Goal: Find specific page/section: Find specific page/section

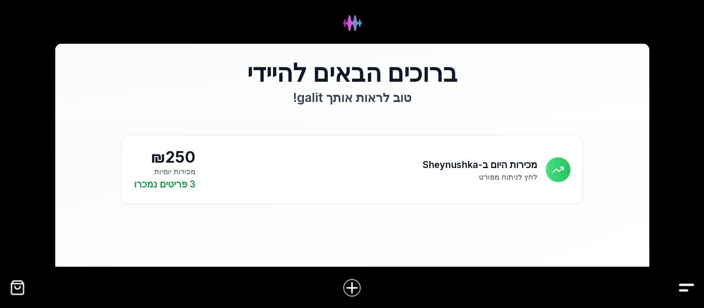
click at [688, 282] on img "Drawer" at bounding box center [686, 287] width 19 height 19
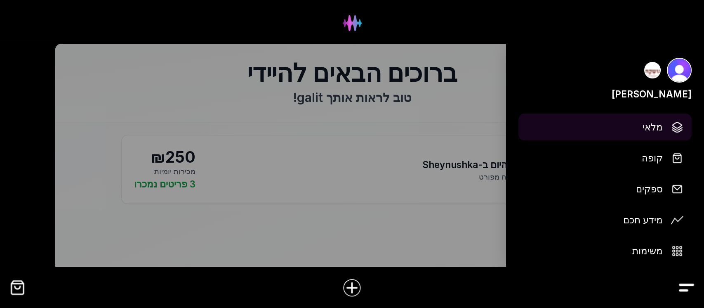
click at [627, 125] on link "מלאי" at bounding box center [604, 126] width 173 height 27
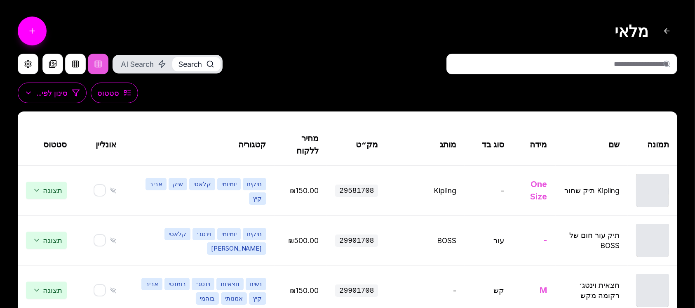
click at [620, 60] on input "text" at bounding box center [561, 64] width 231 height 21
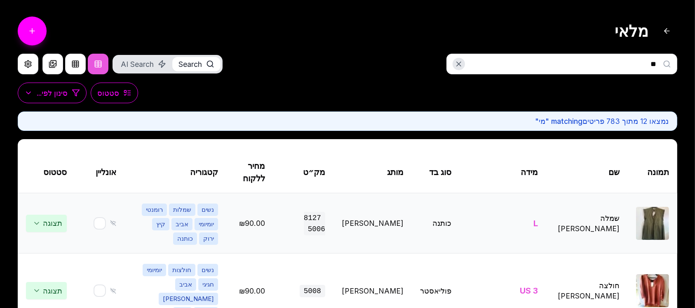
type input "*"
